Goal: Check status: Check status

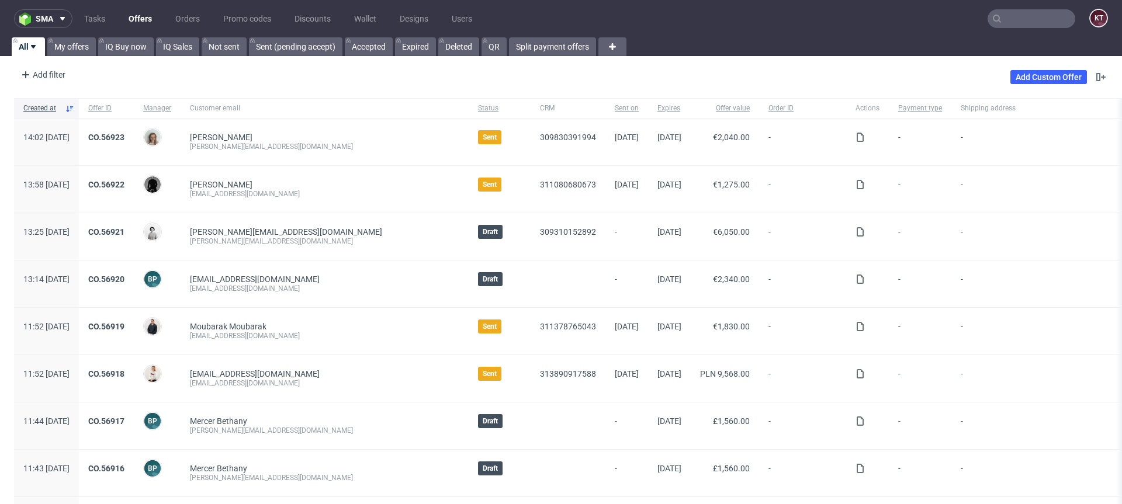
click at [1022, 13] on input "text" at bounding box center [1031, 18] width 88 height 19
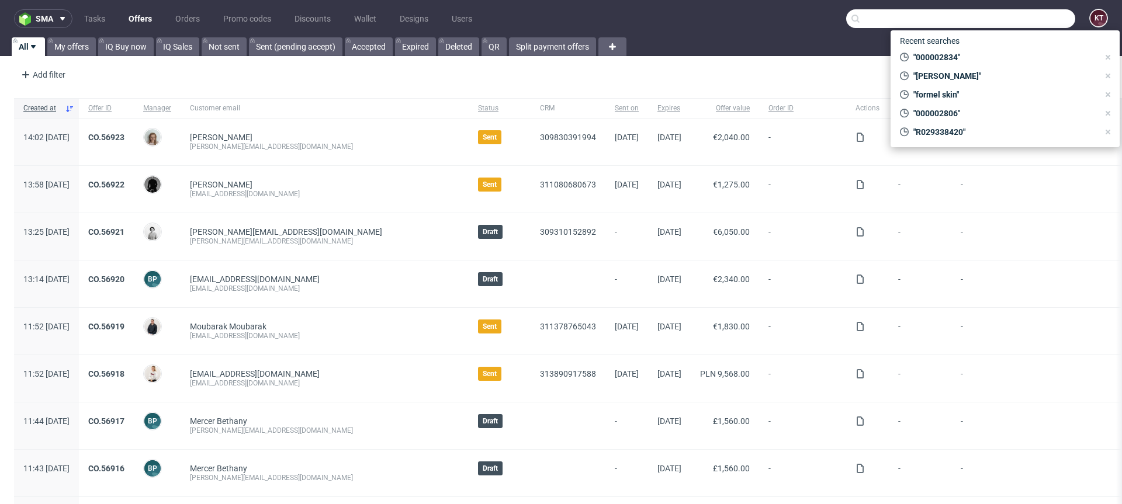
paste input "R117985432"
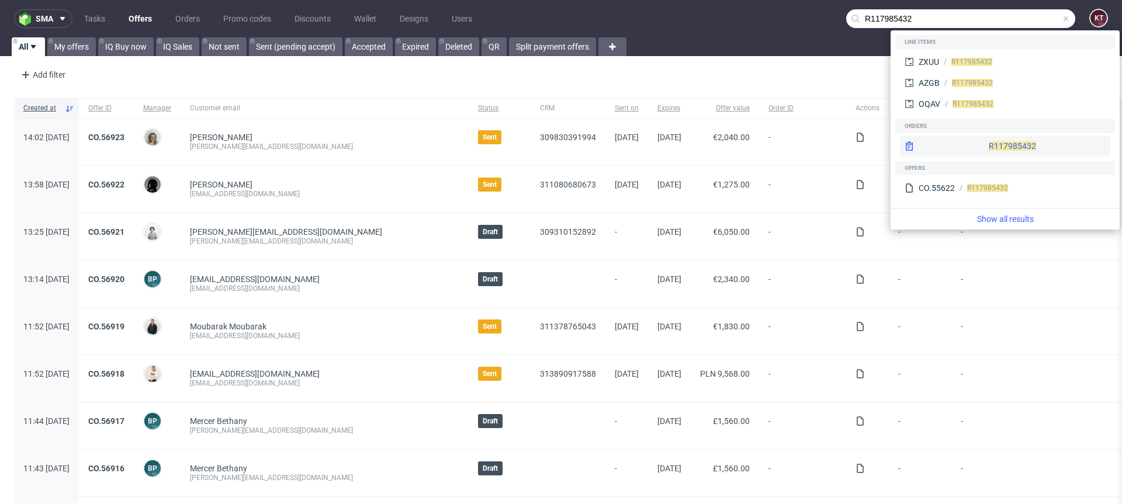
type input "R117985432"
click at [974, 137] on div "R117985432" at bounding box center [1005, 146] width 210 height 21
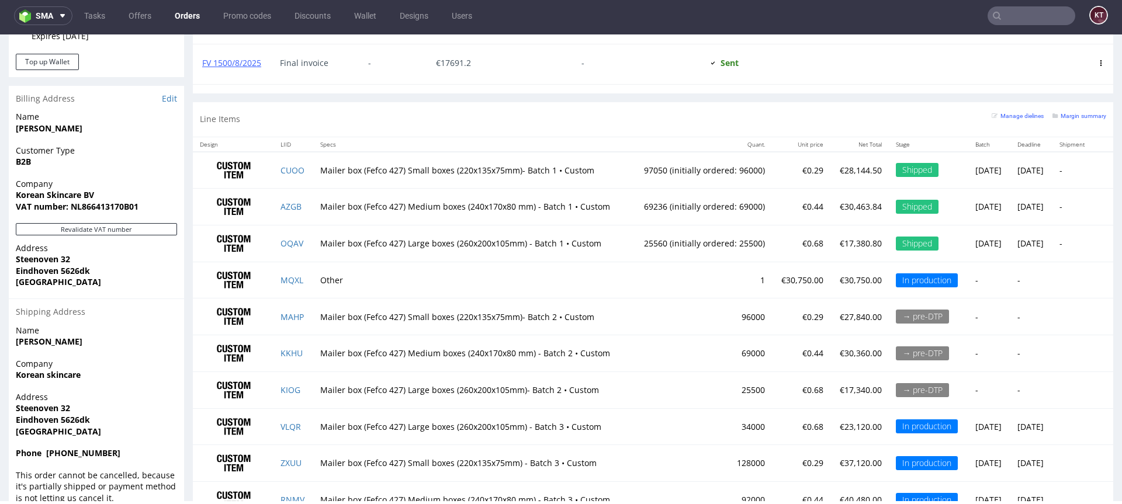
scroll to position [788, 0]
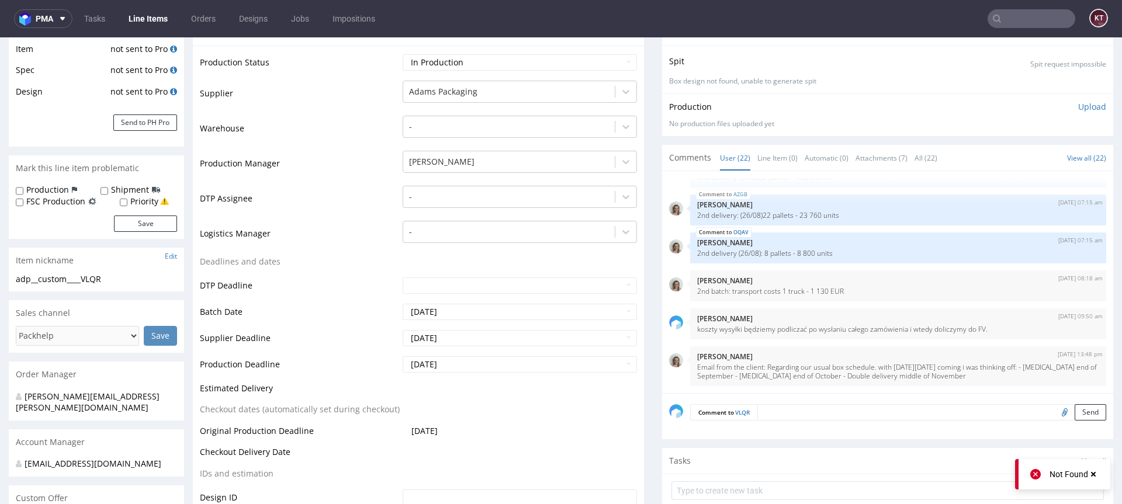
scroll to position [197, 0]
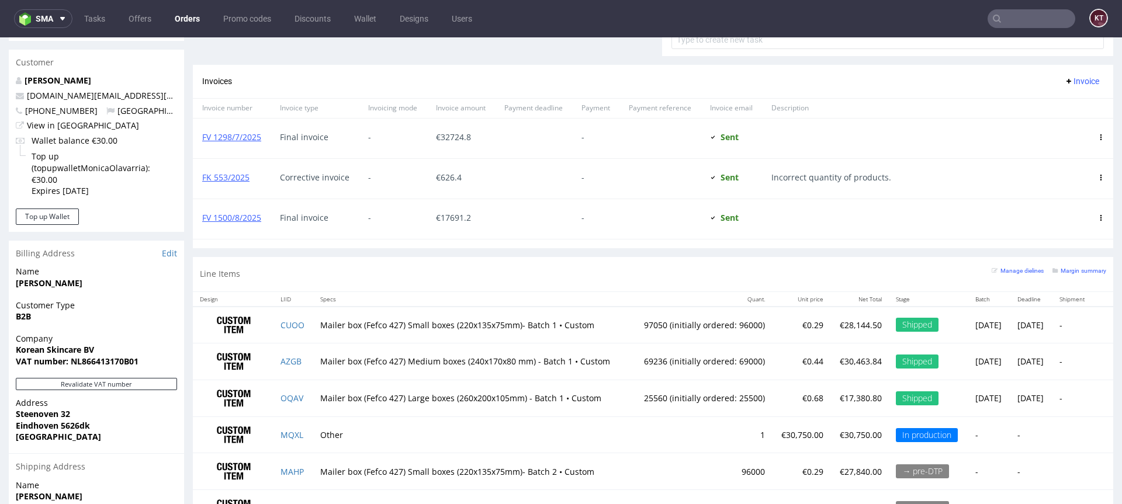
scroll to position [788, 0]
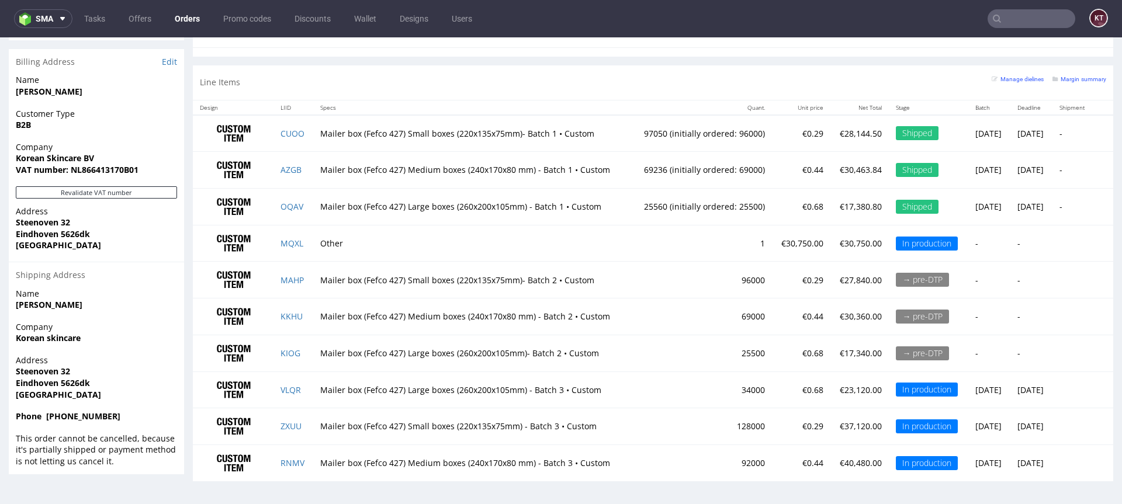
click at [1010, 425] on td "Tue 30 Sep" at bounding box center [1031, 426] width 42 height 37
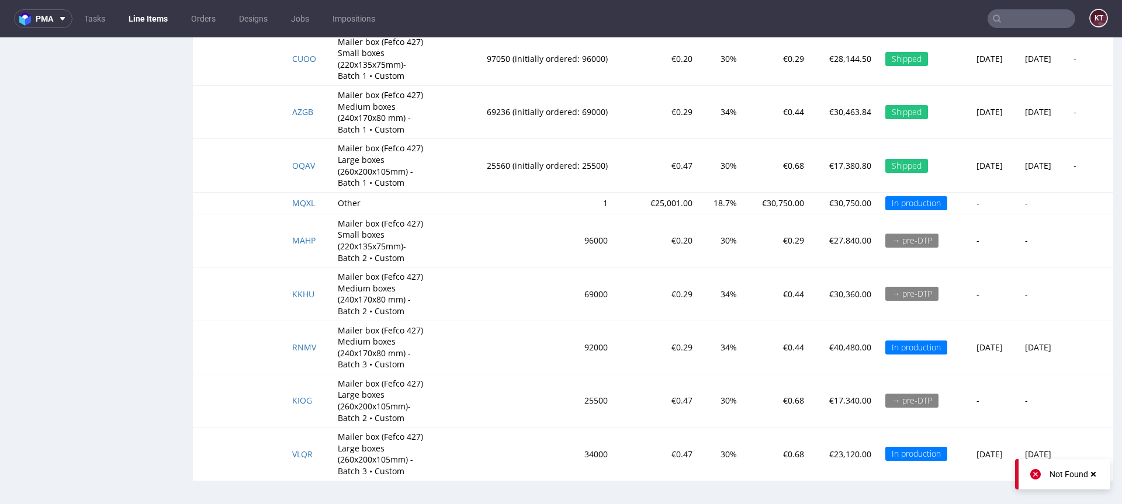
scroll to position [3, 0]
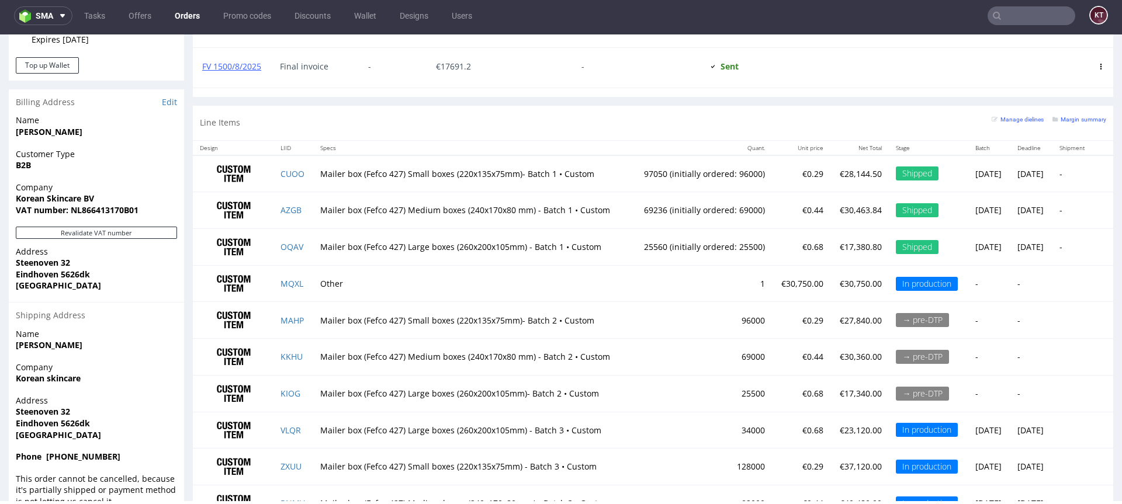
scroll to position [788, 0]
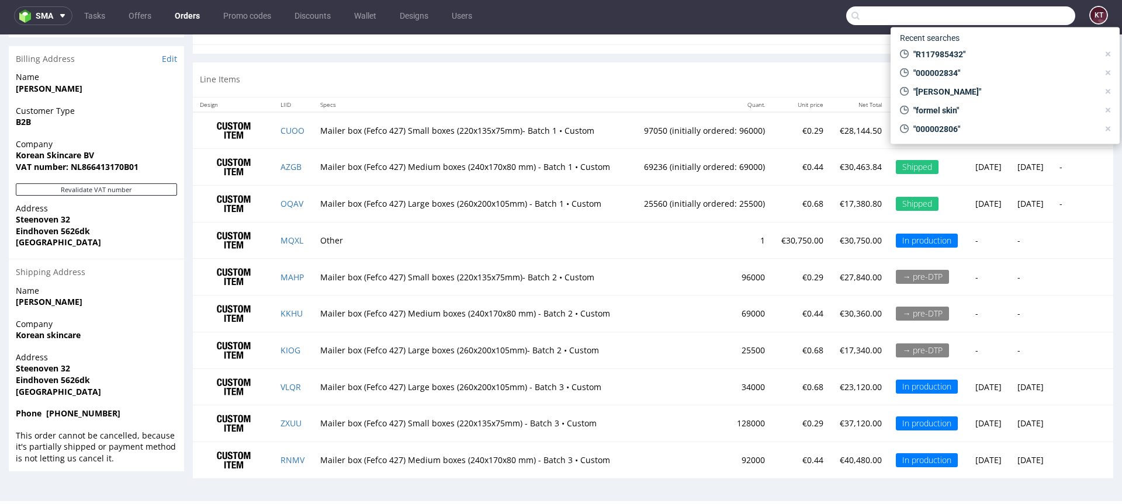
click at [1009, 24] on input "text" at bounding box center [960, 15] width 229 height 19
paste input "R566547746"
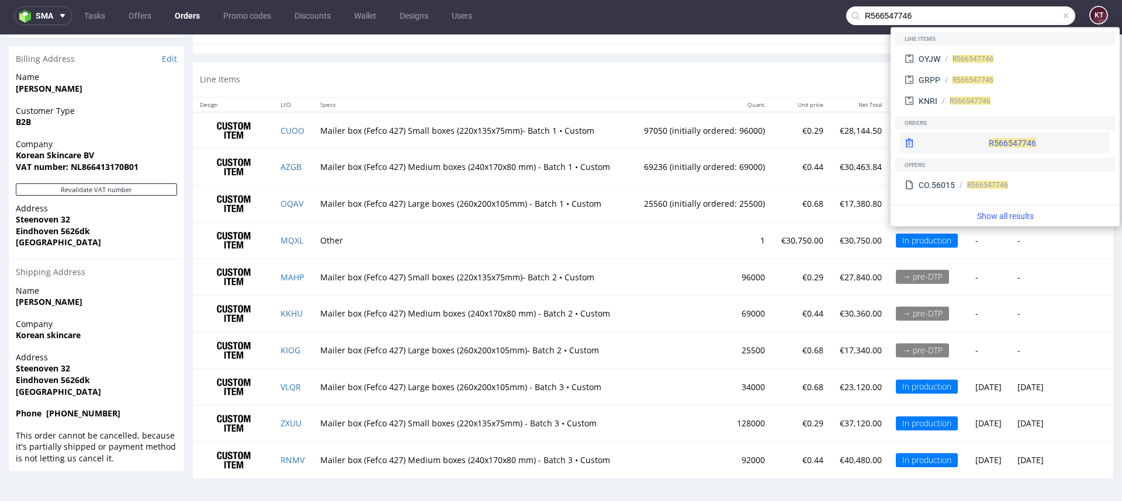
type input "R566547746"
click at [977, 143] on div "R566547746" at bounding box center [1005, 143] width 210 height 21
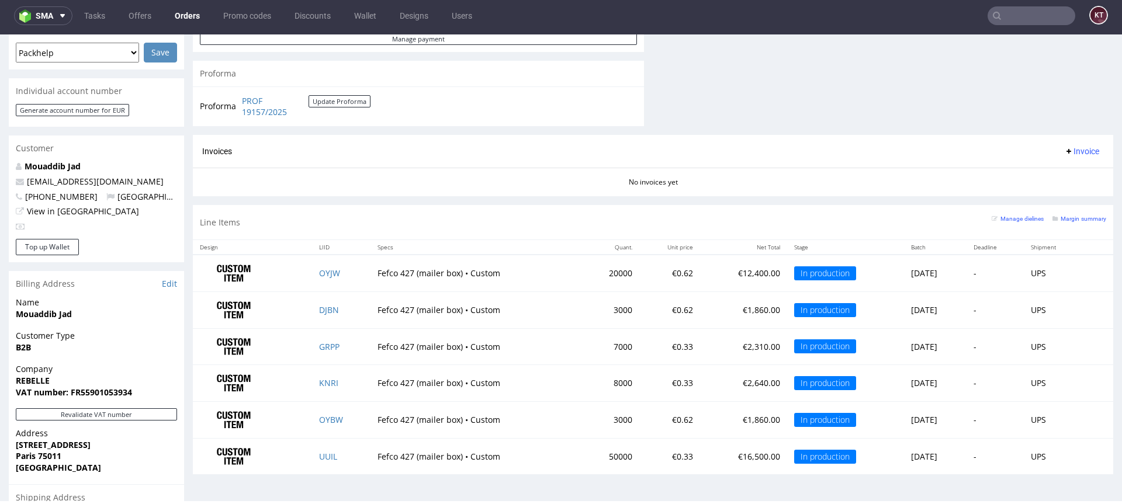
scroll to position [512, 0]
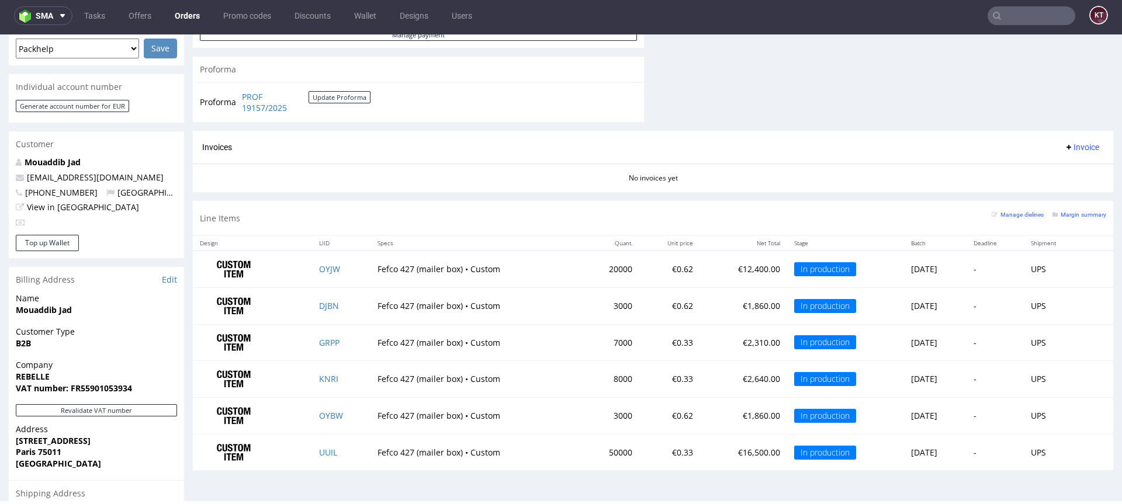
click at [328, 276] on td "OYJW" at bounding box center [341, 269] width 58 height 37
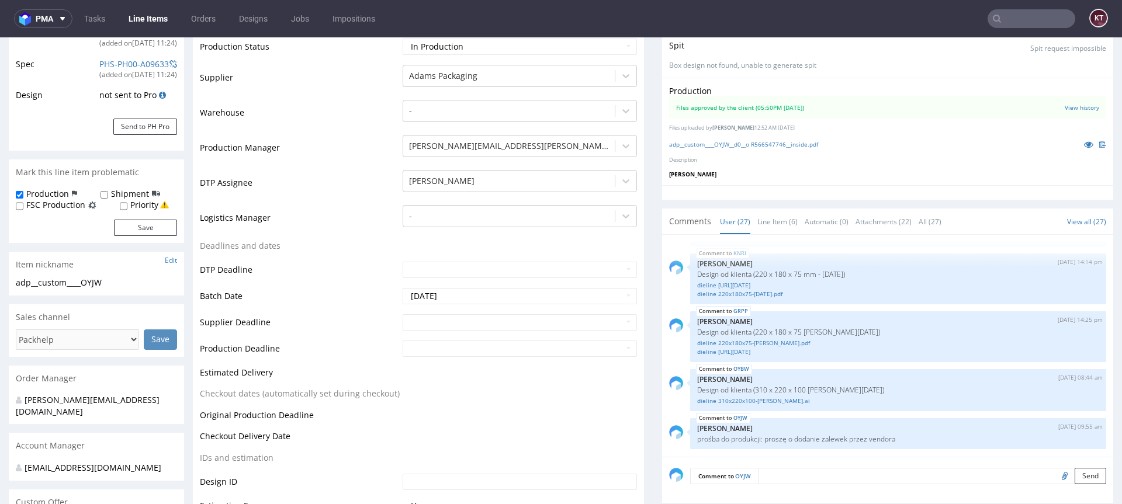
scroll to position [202, 0]
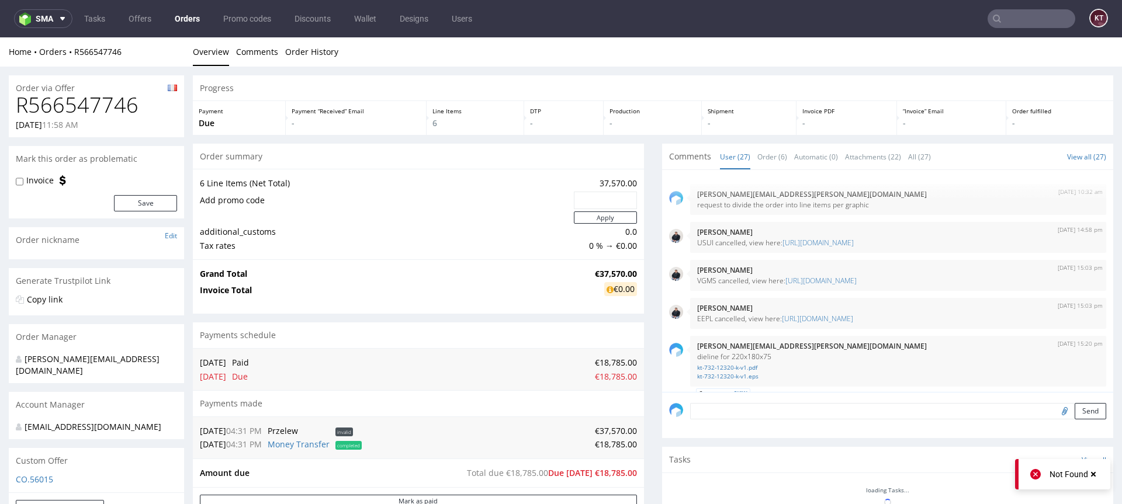
scroll to position [1345, 0]
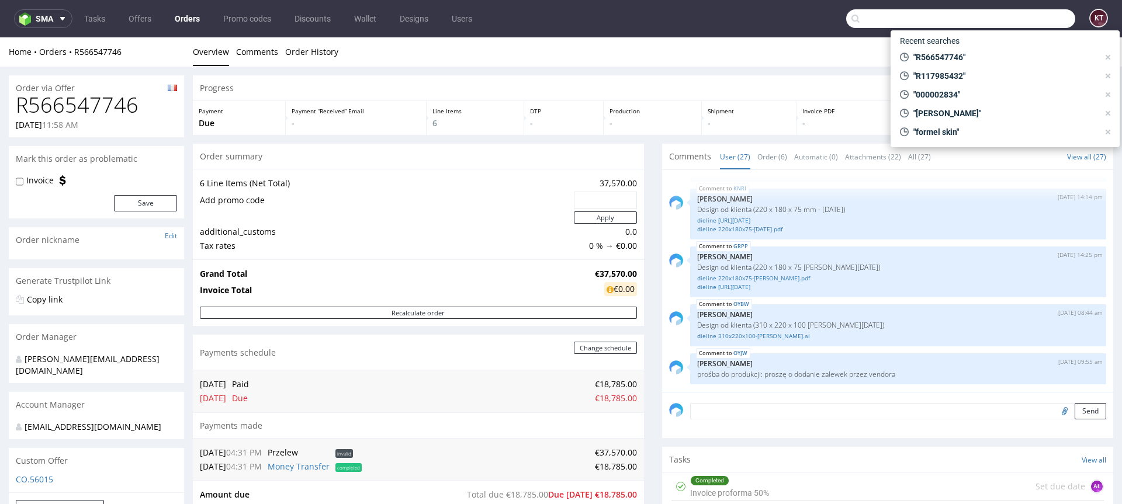
click at [1013, 11] on input "text" at bounding box center [960, 18] width 229 height 19
paste input "R090244627"
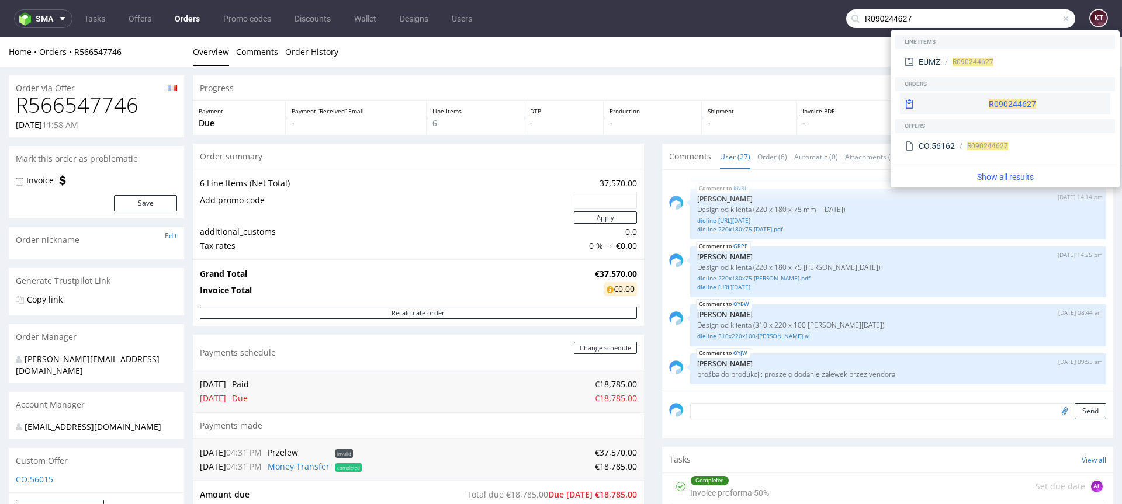
type input "R090244627"
click at [976, 102] on div "R090244627" at bounding box center [1005, 103] width 210 height 21
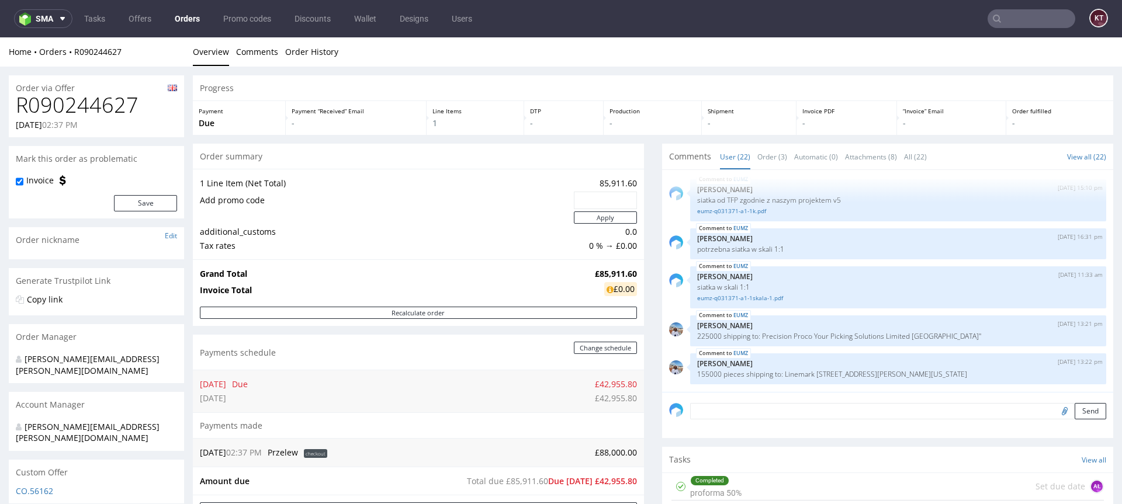
click at [94, 105] on h1 "R090244627" at bounding box center [96, 104] width 161 height 23
copy h1 "R090244627"
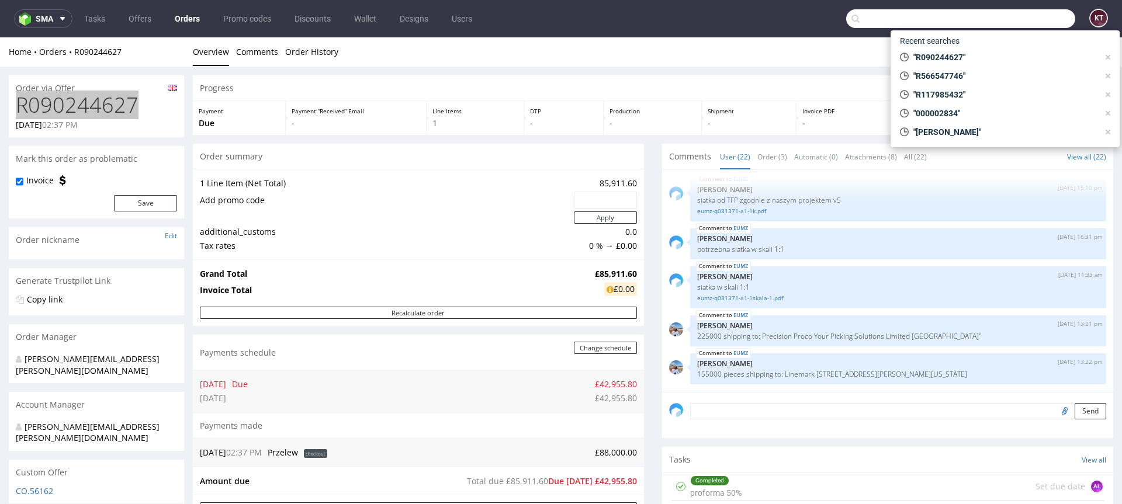
click at [1011, 16] on input "text" at bounding box center [960, 18] width 229 height 19
paste input "R635501150"
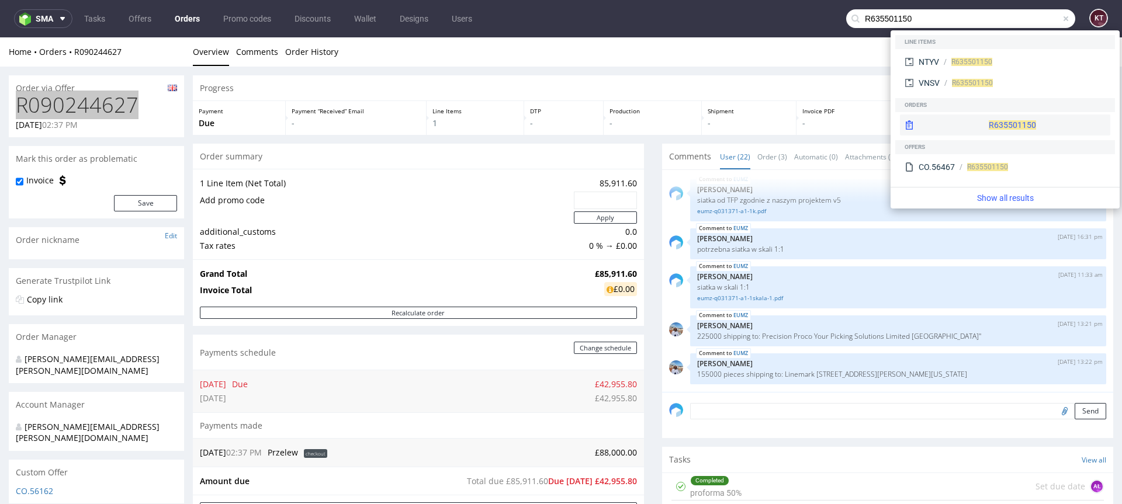
type input "R635501150"
click at [988, 122] on span "R635501150" at bounding box center [1011, 124] width 47 height 9
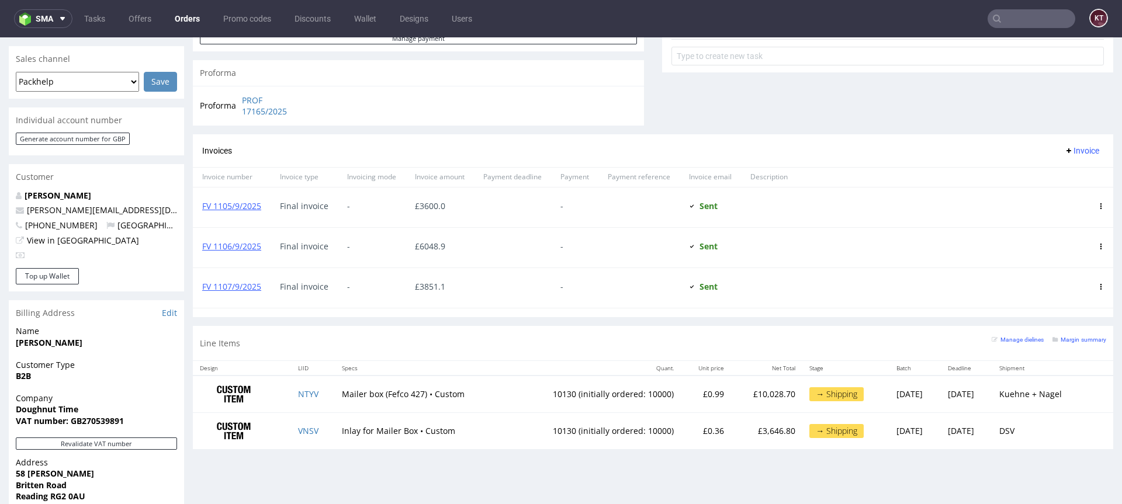
scroll to position [481, 0]
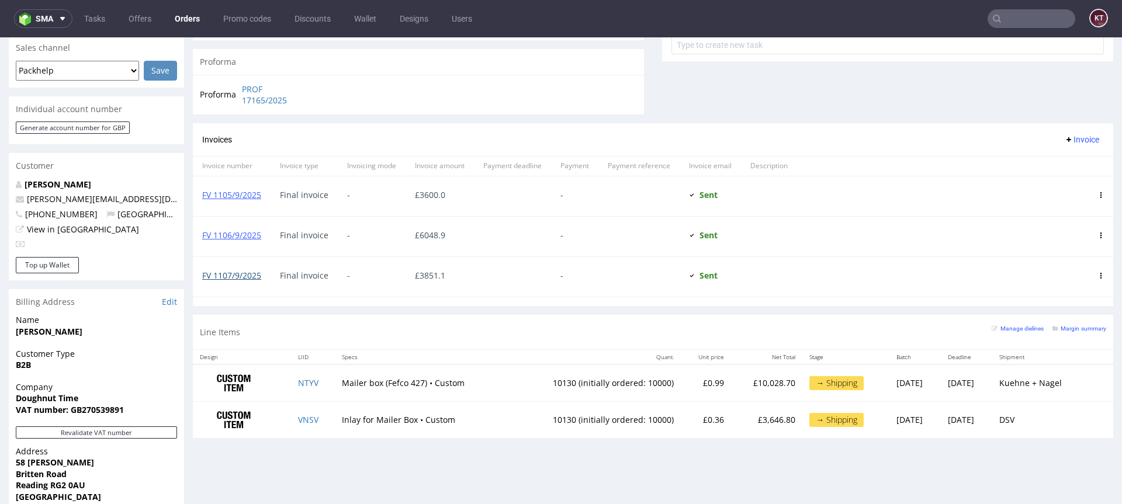
click at [228, 276] on link "FV 1107/9/2025" at bounding box center [231, 275] width 59 height 11
click at [249, 194] on link "FV 1105/9/2025" at bounding box center [231, 194] width 59 height 11
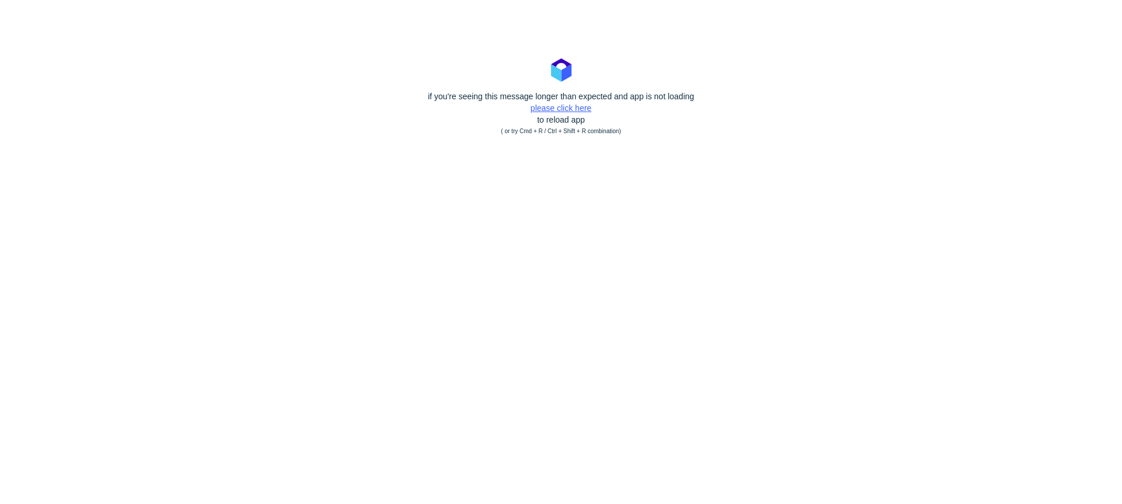
click at [563, 109] on link "please click here" at bounding box center [560, 107] width 61 height 9
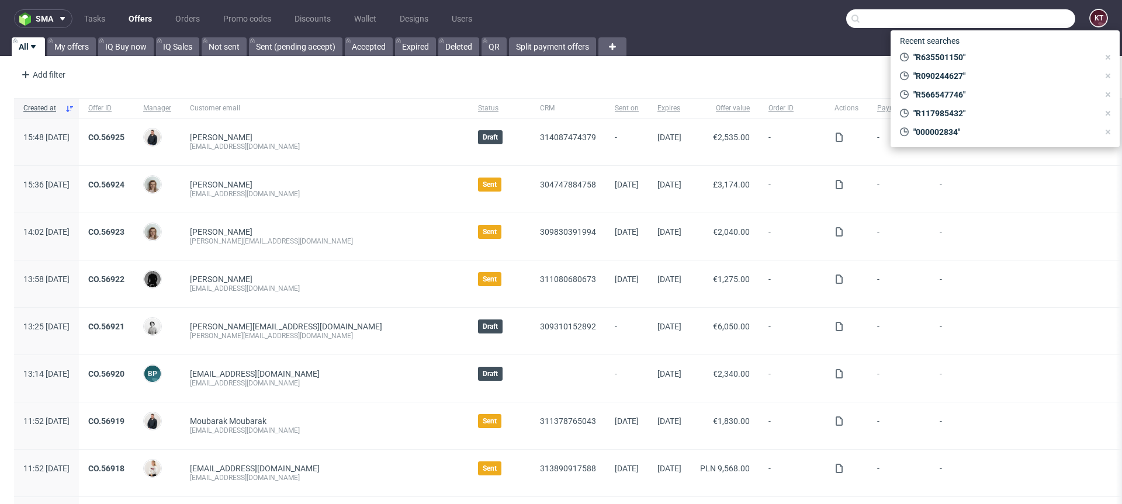
click at [1021, 22] on input "text" at bounding box center [960, 18] width 229 height 19
paste input "R090244627"
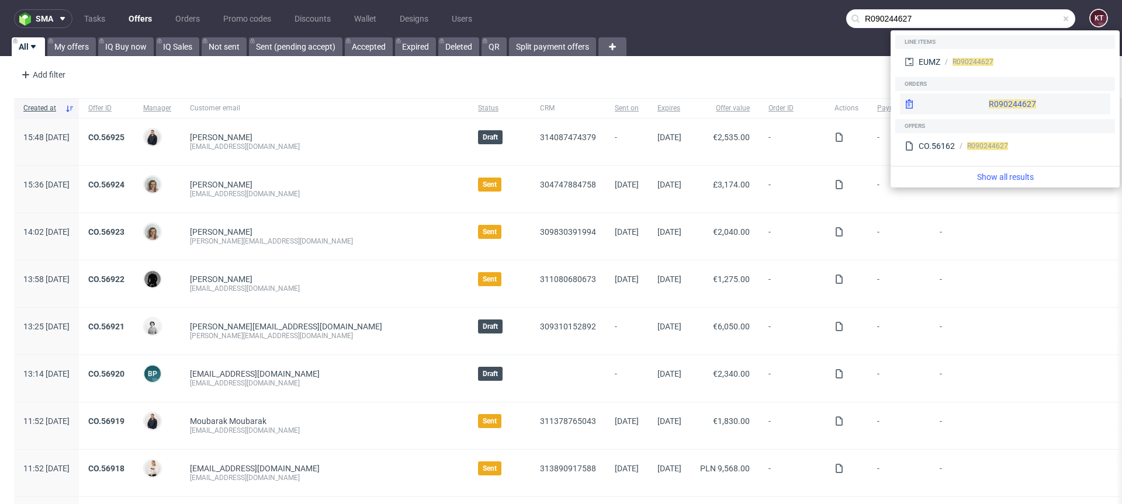
type input "R090244627"
click at [984, 105] on div "R090244627" at bounding box center [1005, 103] width 210 height 21
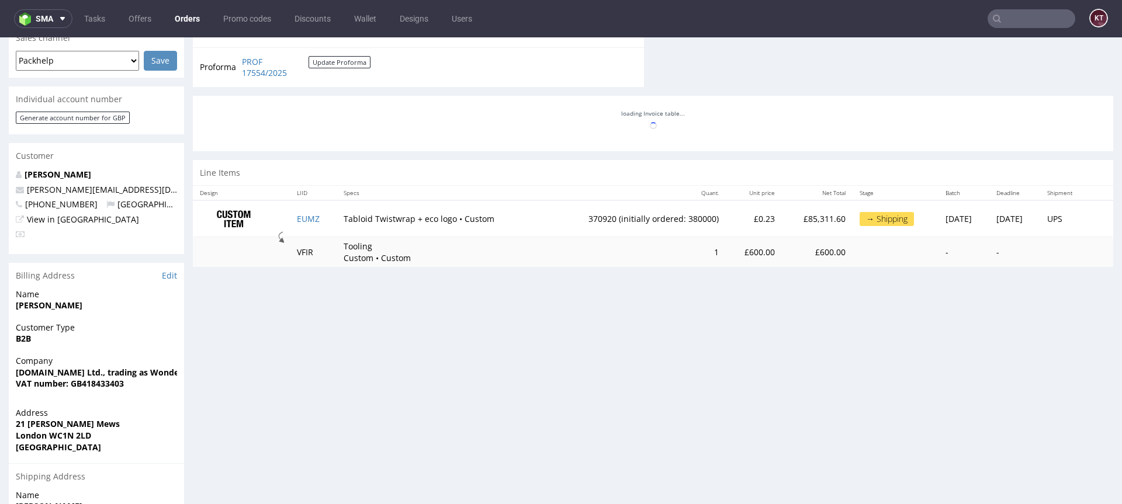
scroll to position [608, 0]
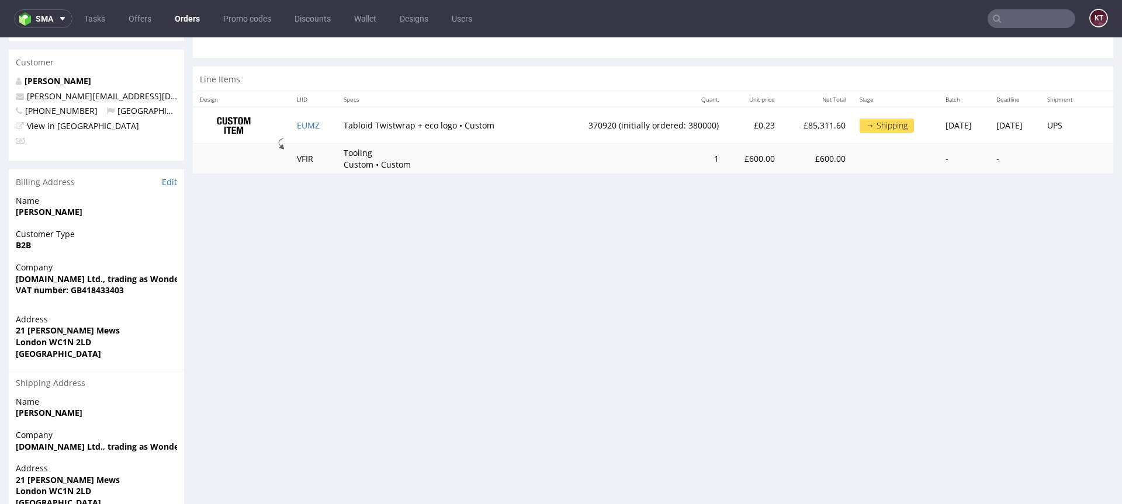
click at [362, 289] on div "Progress Payment Due Payment “Received” Email - Line Items 1 DTP - Production -…" at bounding box center [653, 20] width 920 height 1104
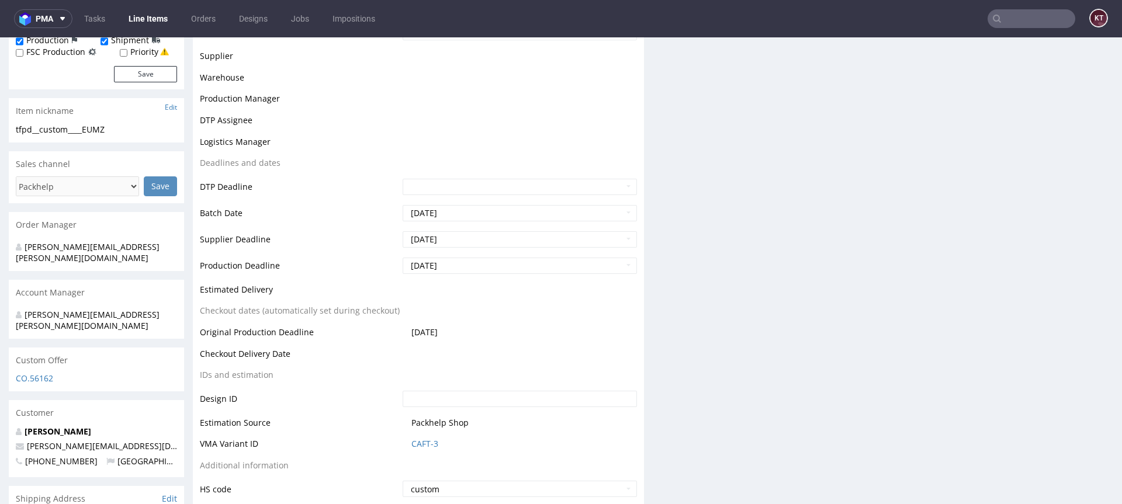
scroll to position [257, 0]
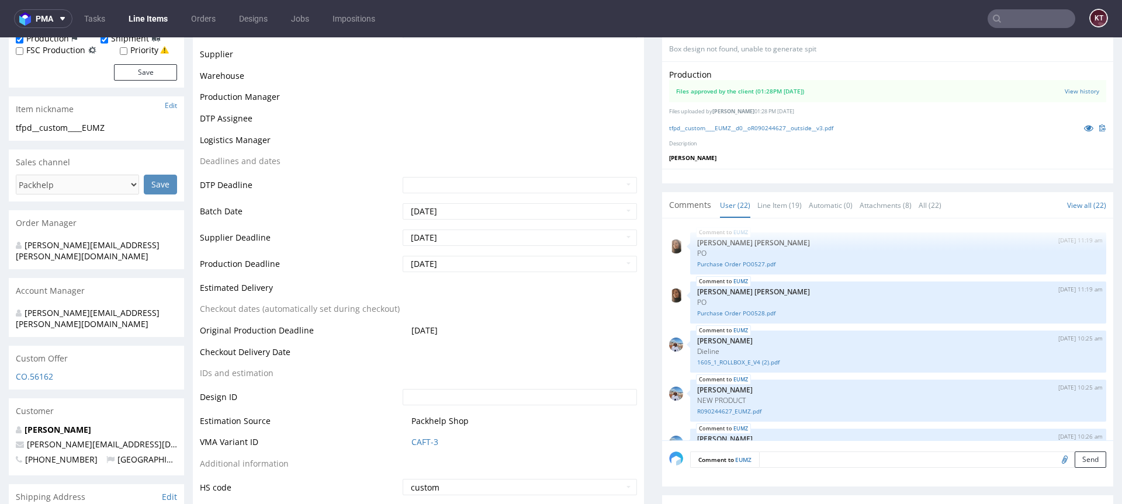
click at [552, 340] on td "[DATE]" at bounding box center [518, 335] width 237 height 22
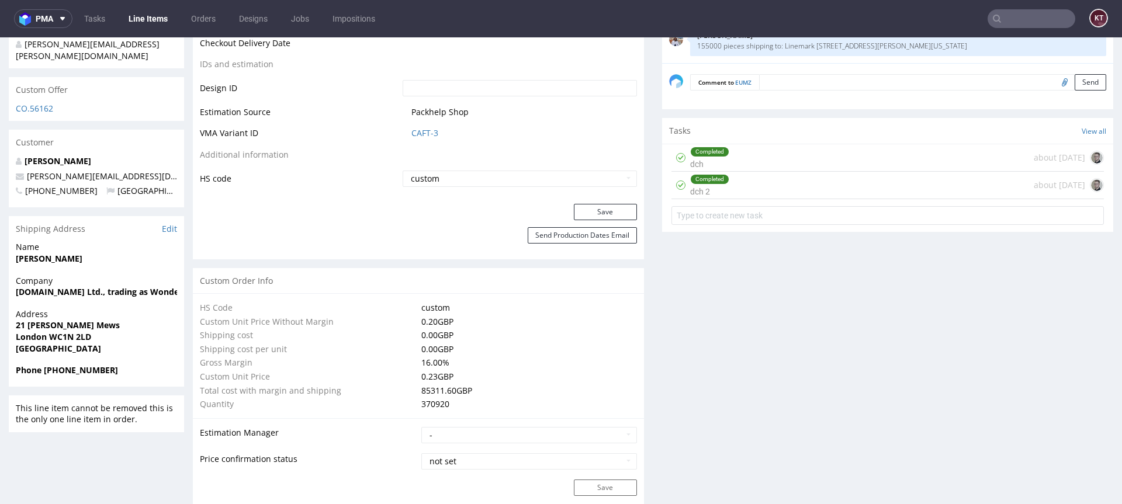
scroll to position [0, 0]
